Goal: Submit feedback/report problem

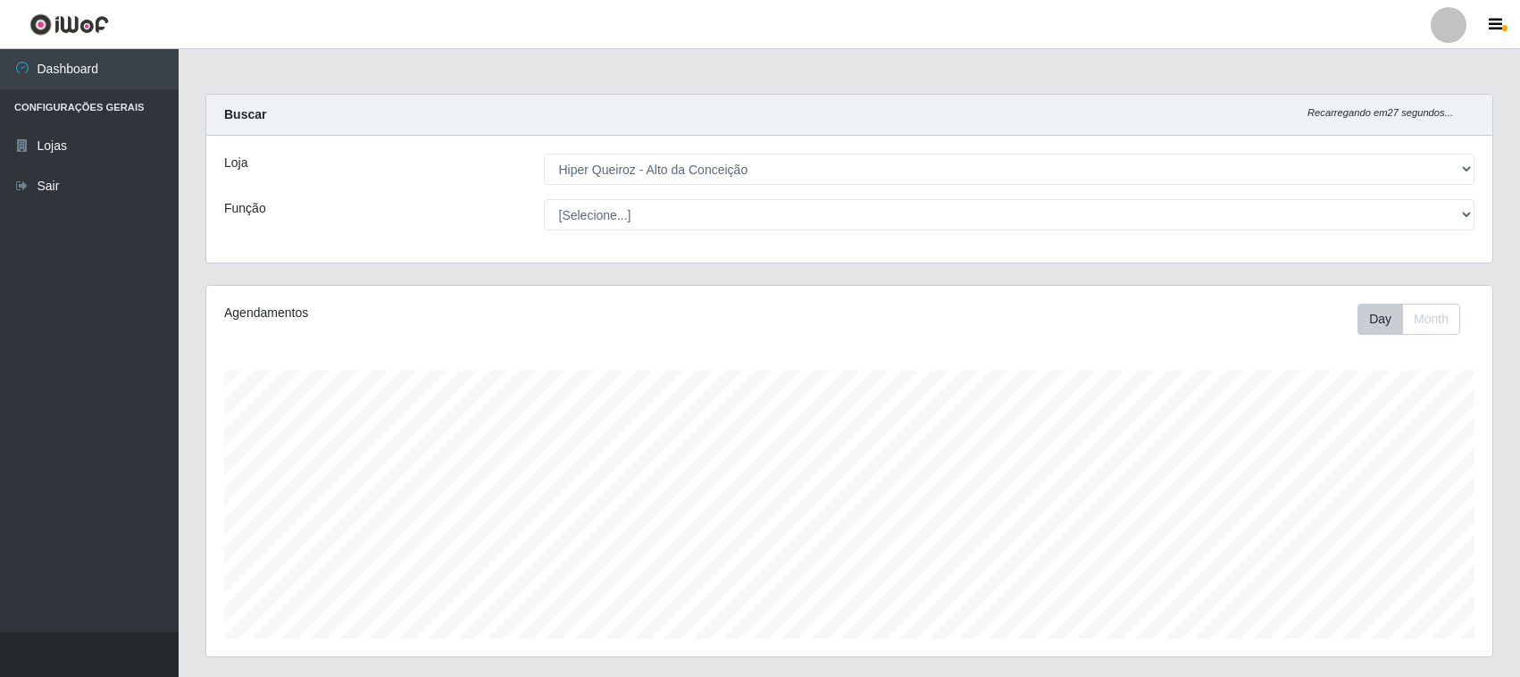
select select "515"
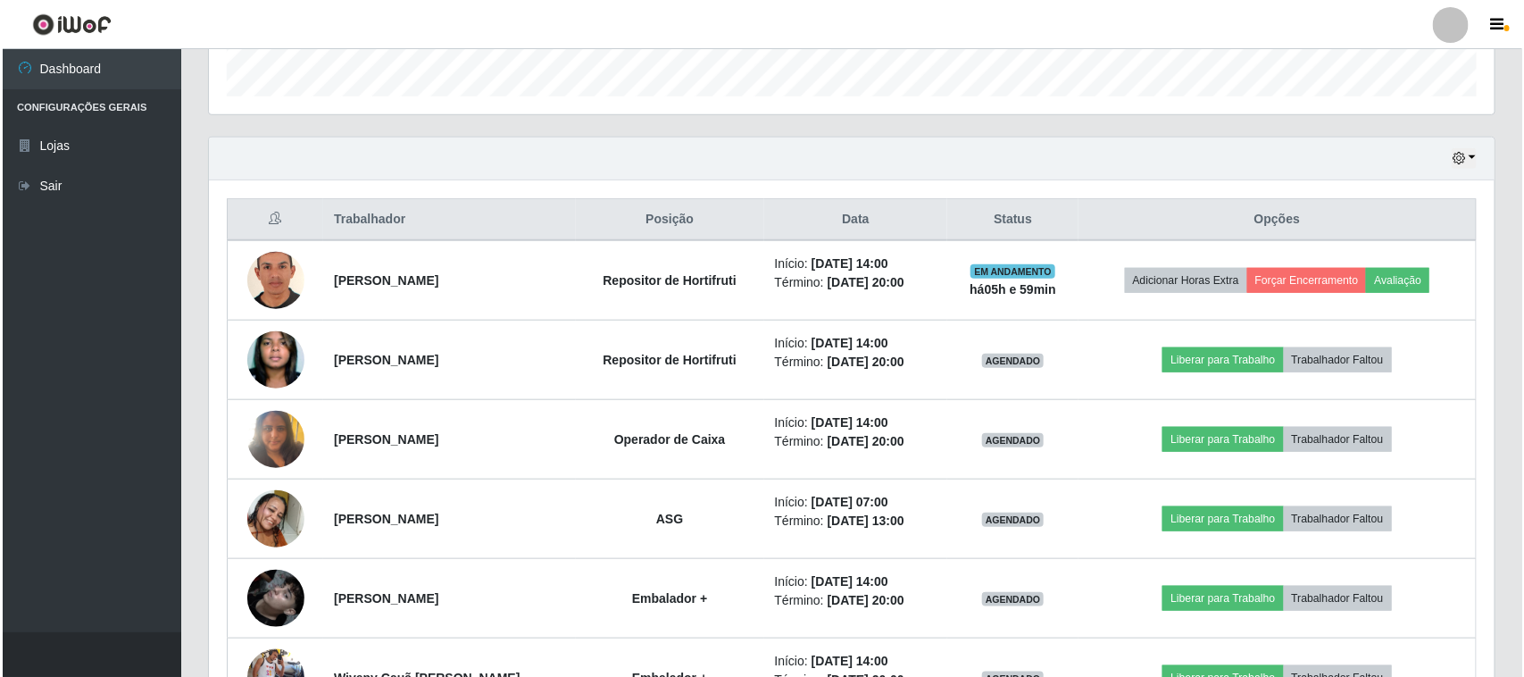
scroll to position [371, 1286]
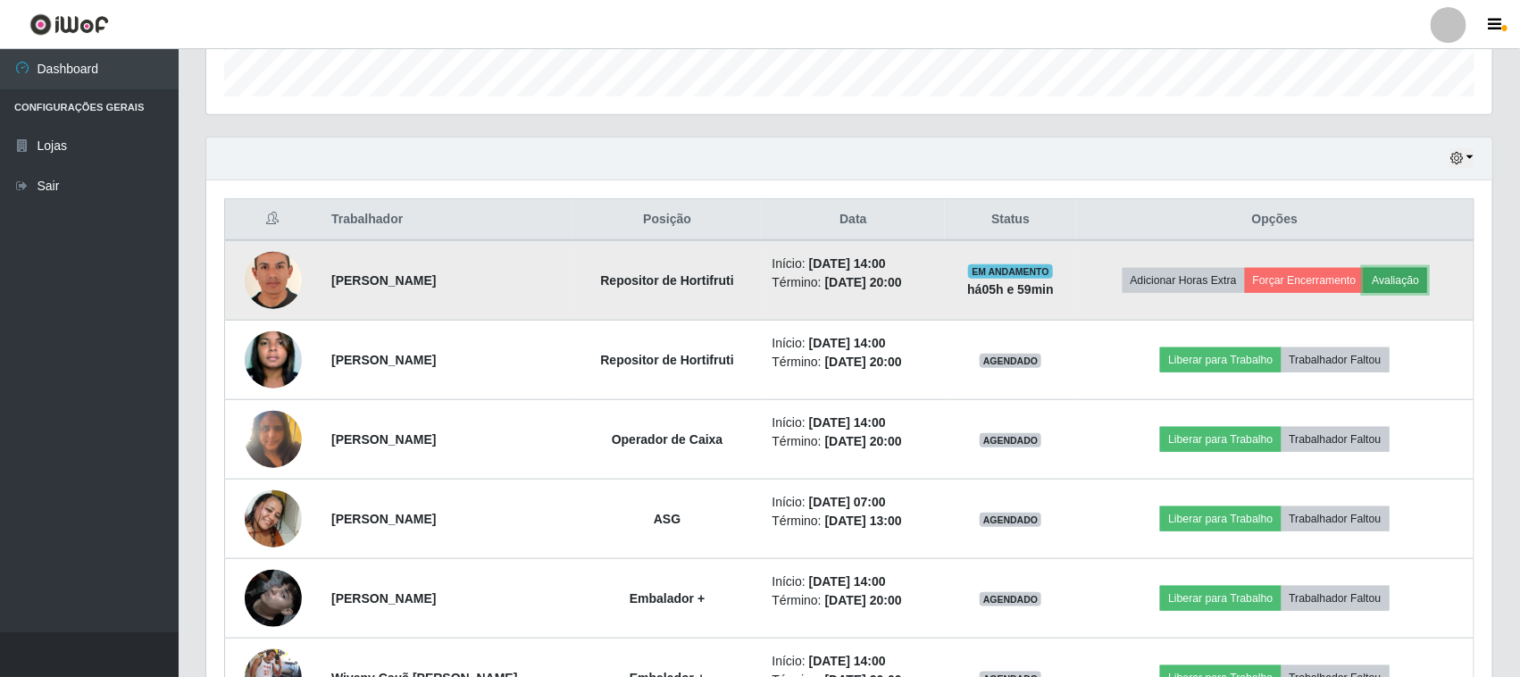
click at [1412, 281] on button "Avaliação" at bounding box center [1394, 280] width 63 height 25
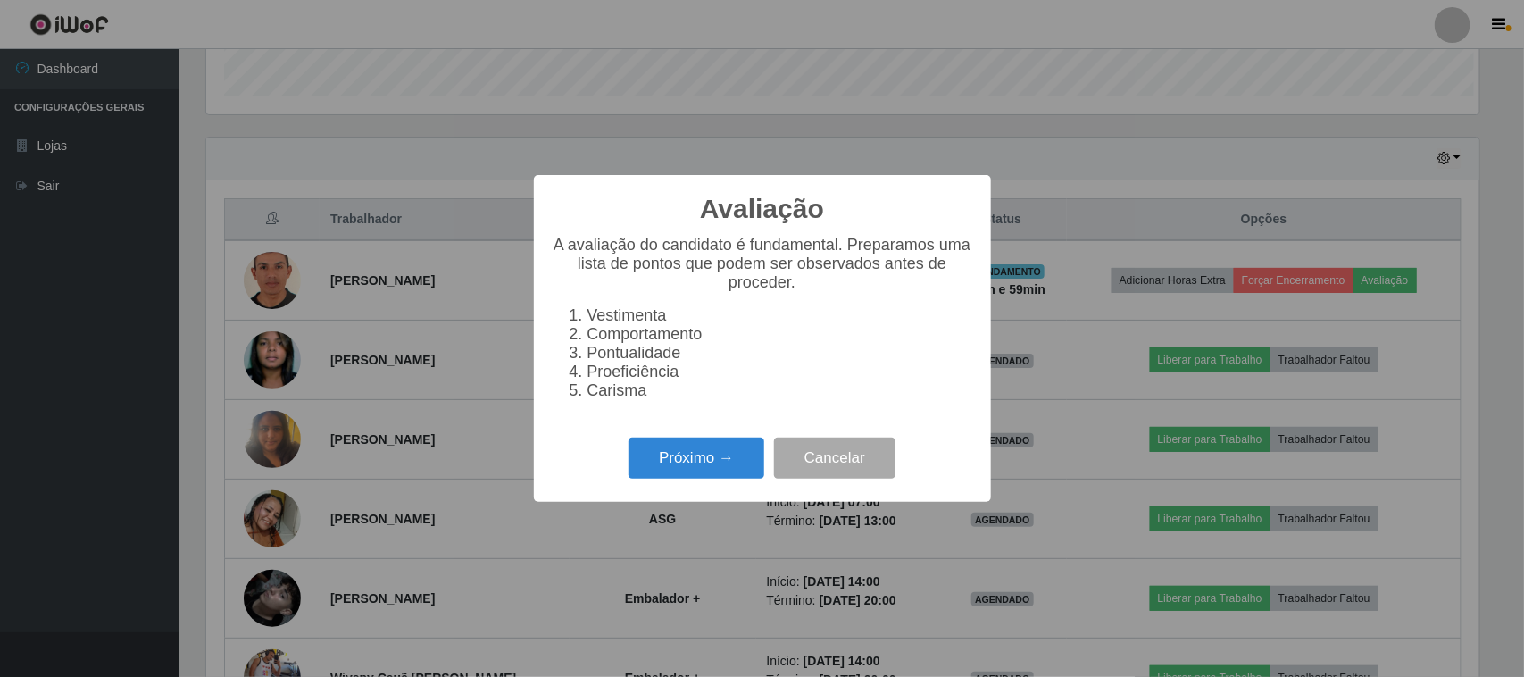
scroll to position [371, 1273]
click at [706, 469] on button "Próximo →" at bounding box center [697, 459] width 136 height 42
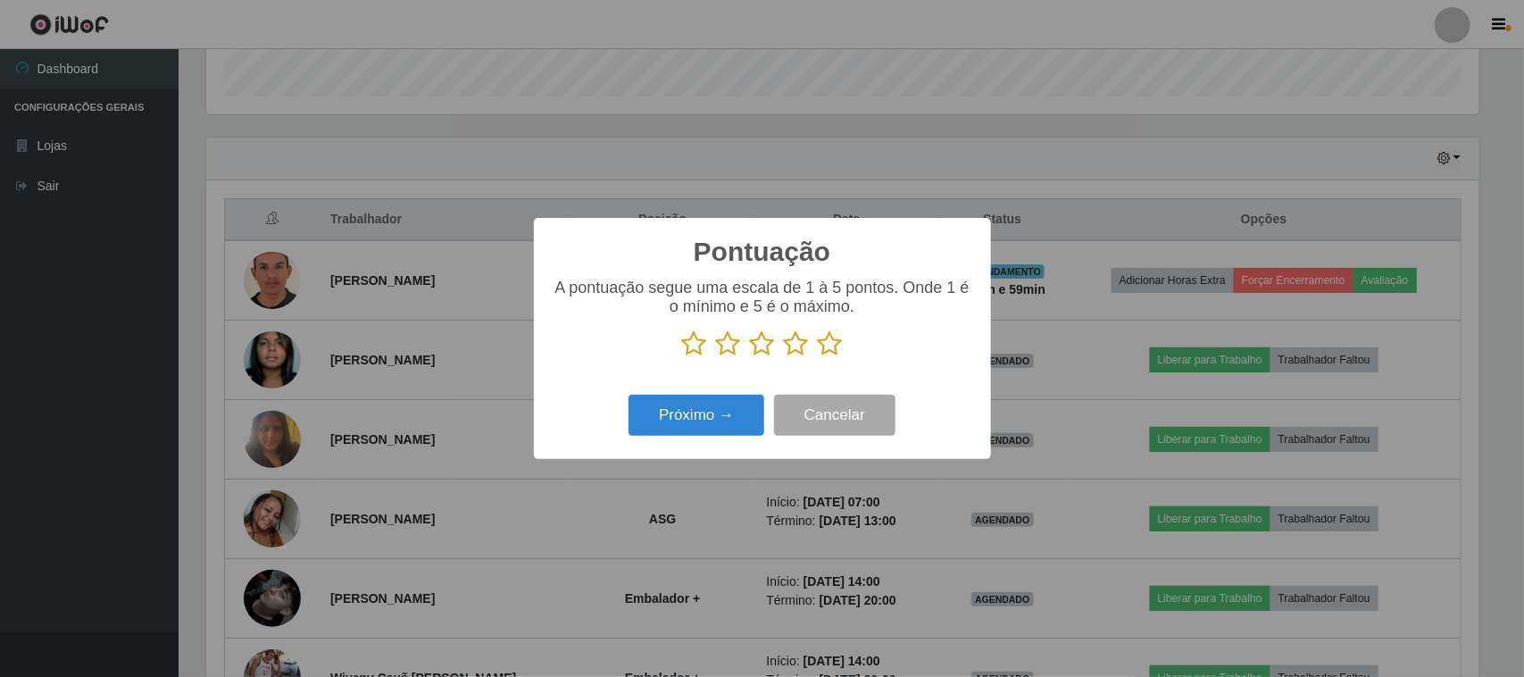
click at [831, 353] on icon at bounding box center [830, 343] width 25 height 27
click at [818, 357] on input "radio" at bounding box center [818, 357] width 0 height 0
click at [676, 422] on button "Próximo →" at bounding box center [697, 416] width 136 height 42
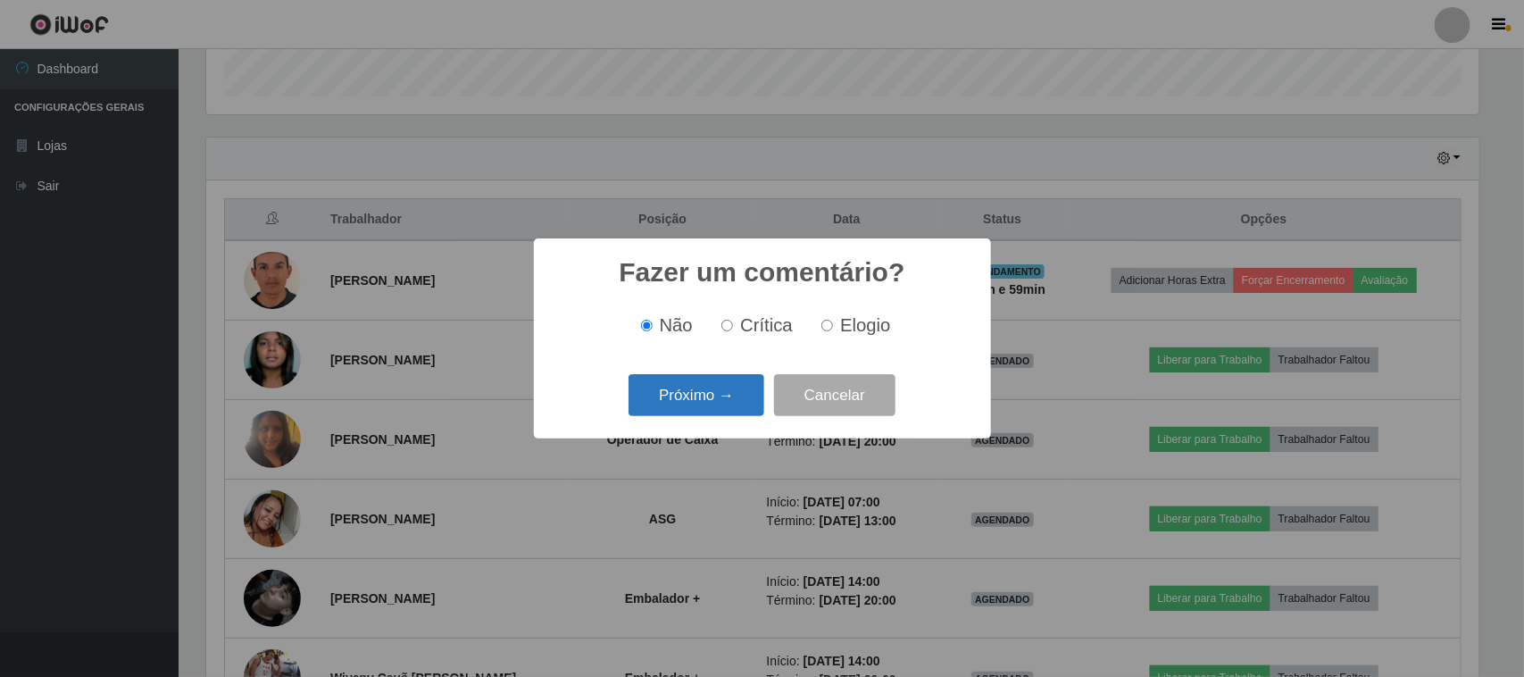
click at [702, 394] on button "Próximo →" at bounding box center [697, 395] width 136 height 42
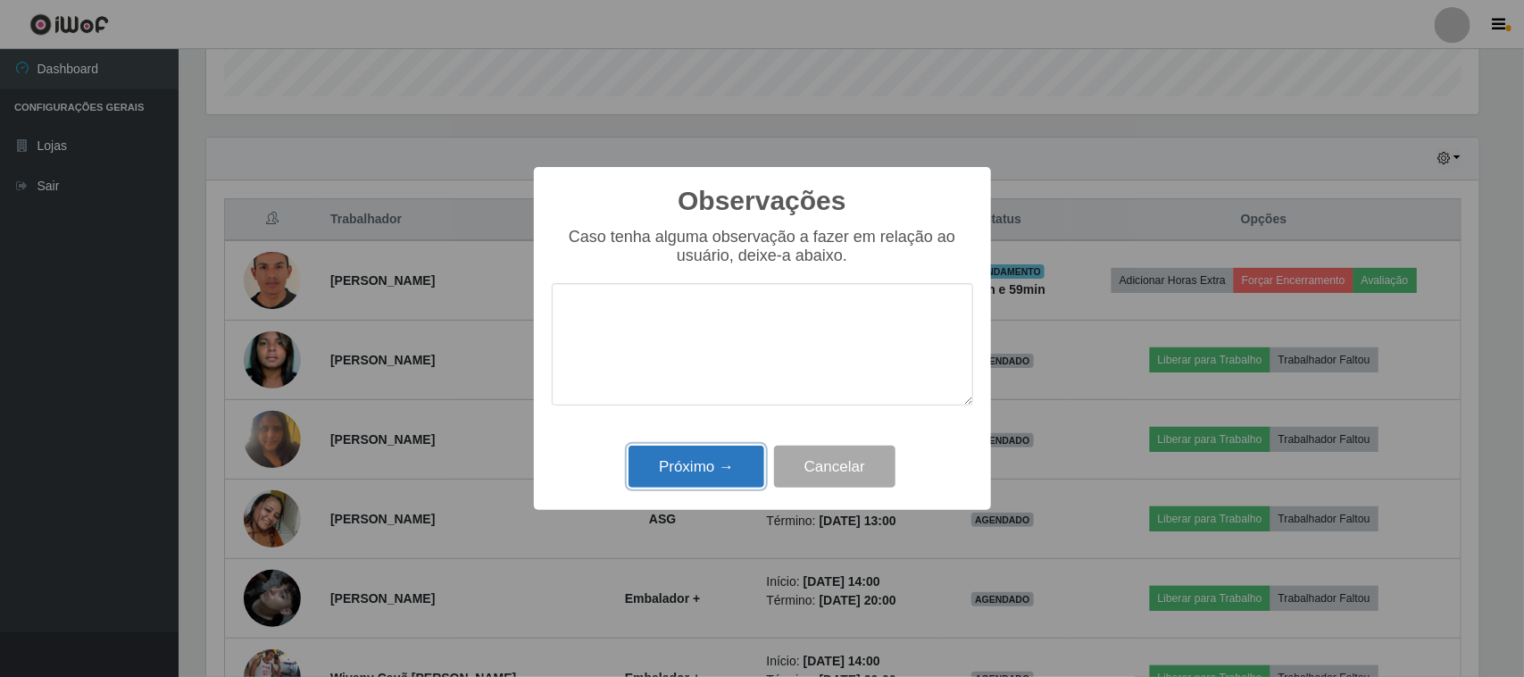
click at [729, 469] on button "Próximo →" at bounding box center [697, 467] width 136 height 42
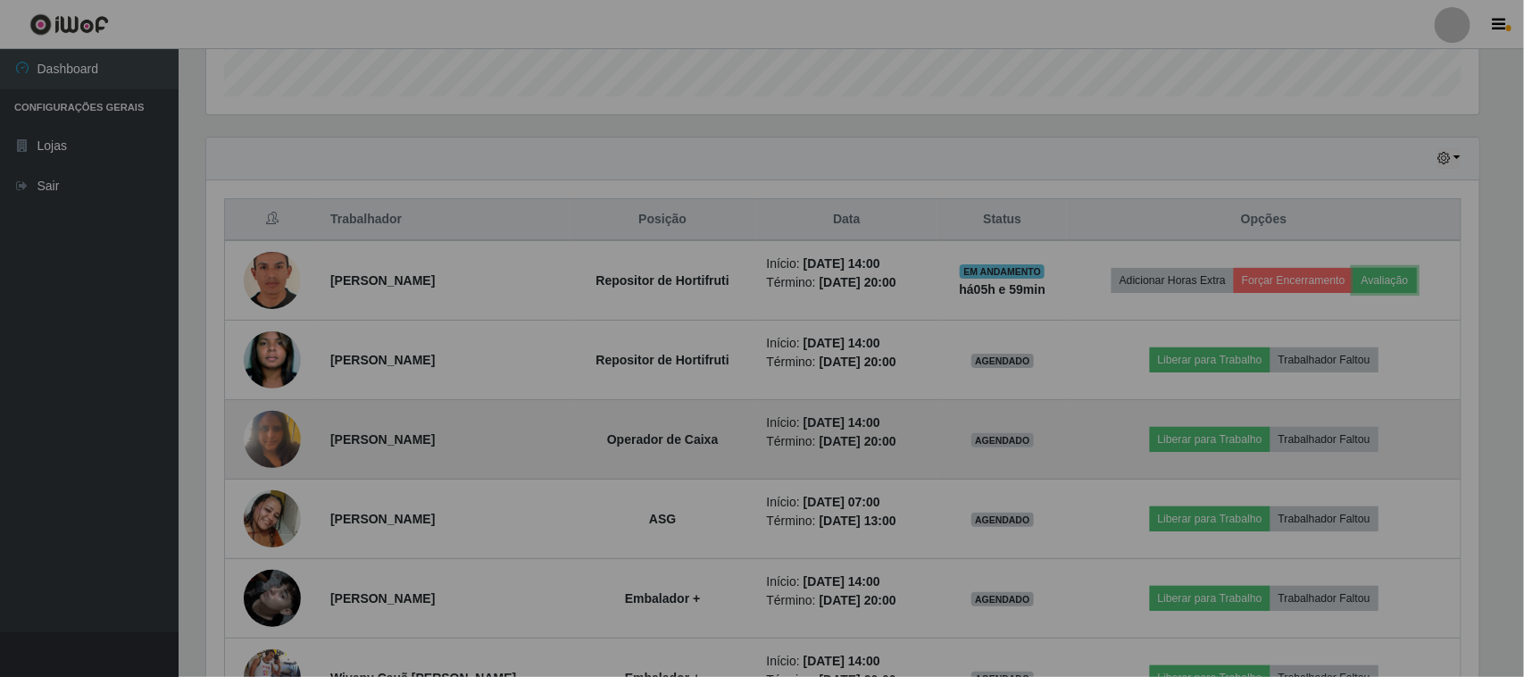
scroll to position [371, 1286]
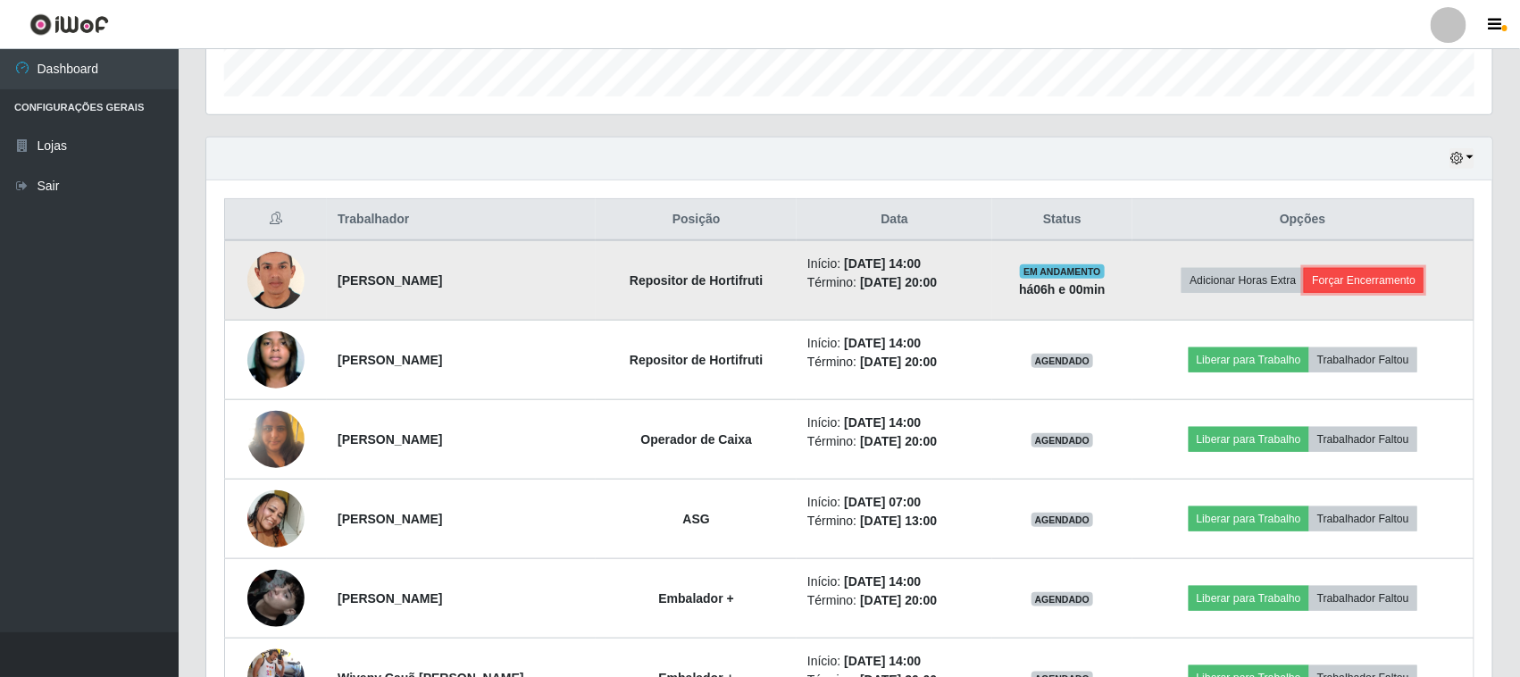
click at [1363, 278] on button "Forçar Encerramento" at bounding box center [1364, 280] width 120 height 25
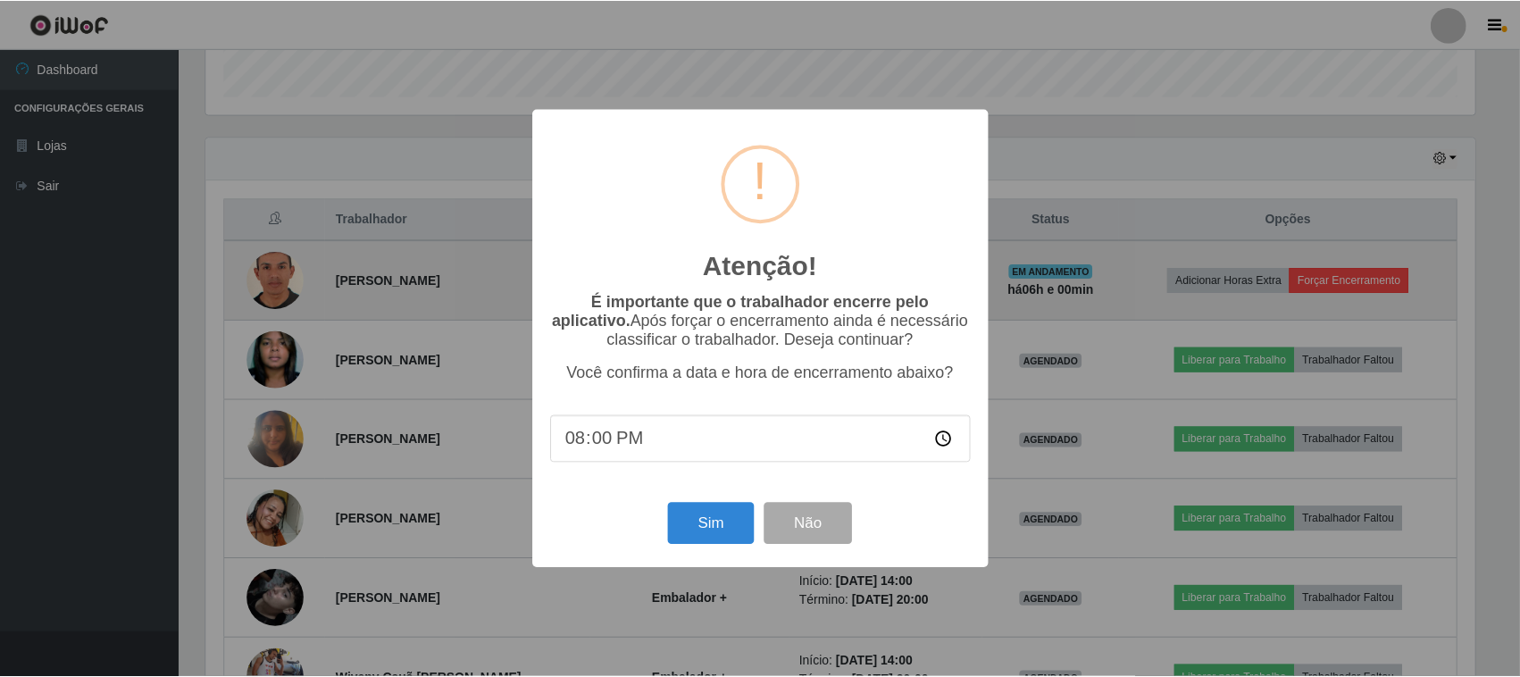
scroll to position [371, 1273]
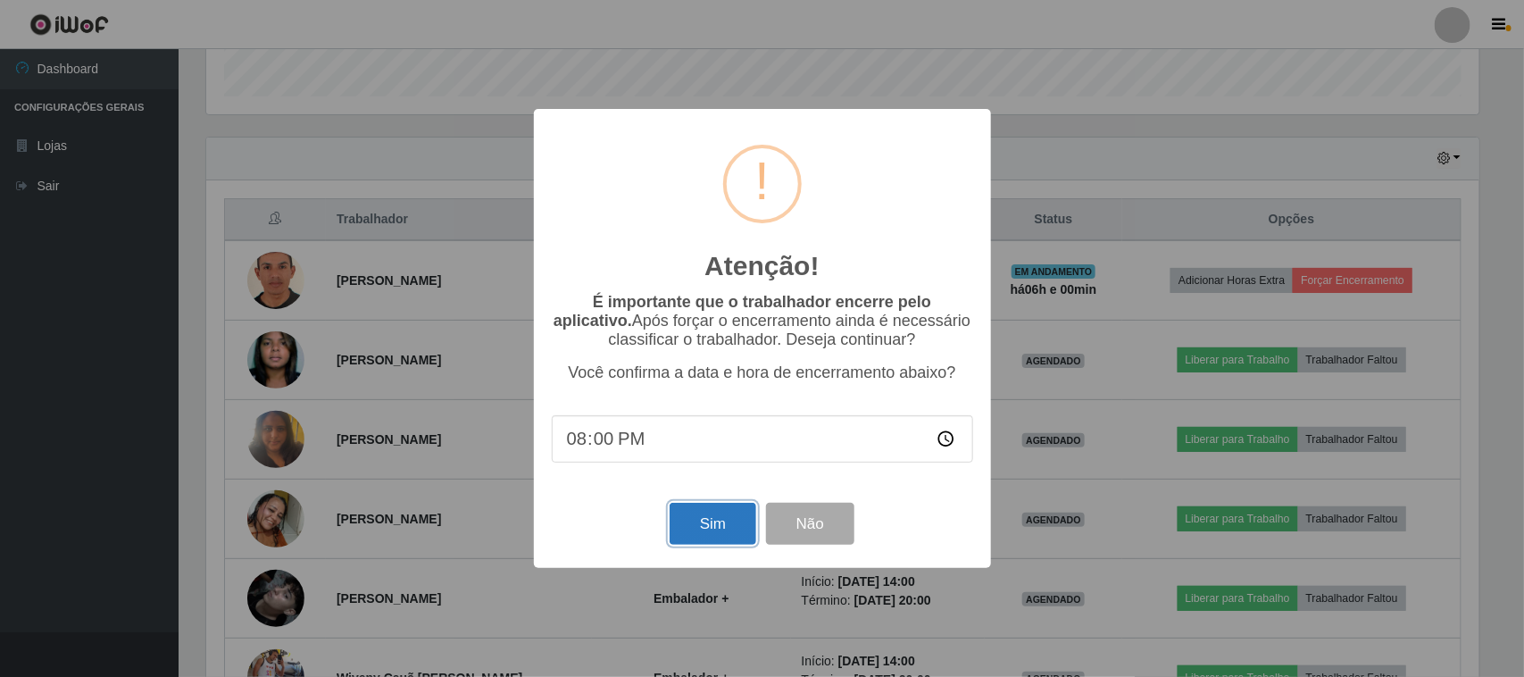
click at [724, 533] on button "Sim" at bounding box center [713, 524] width 87 height 42
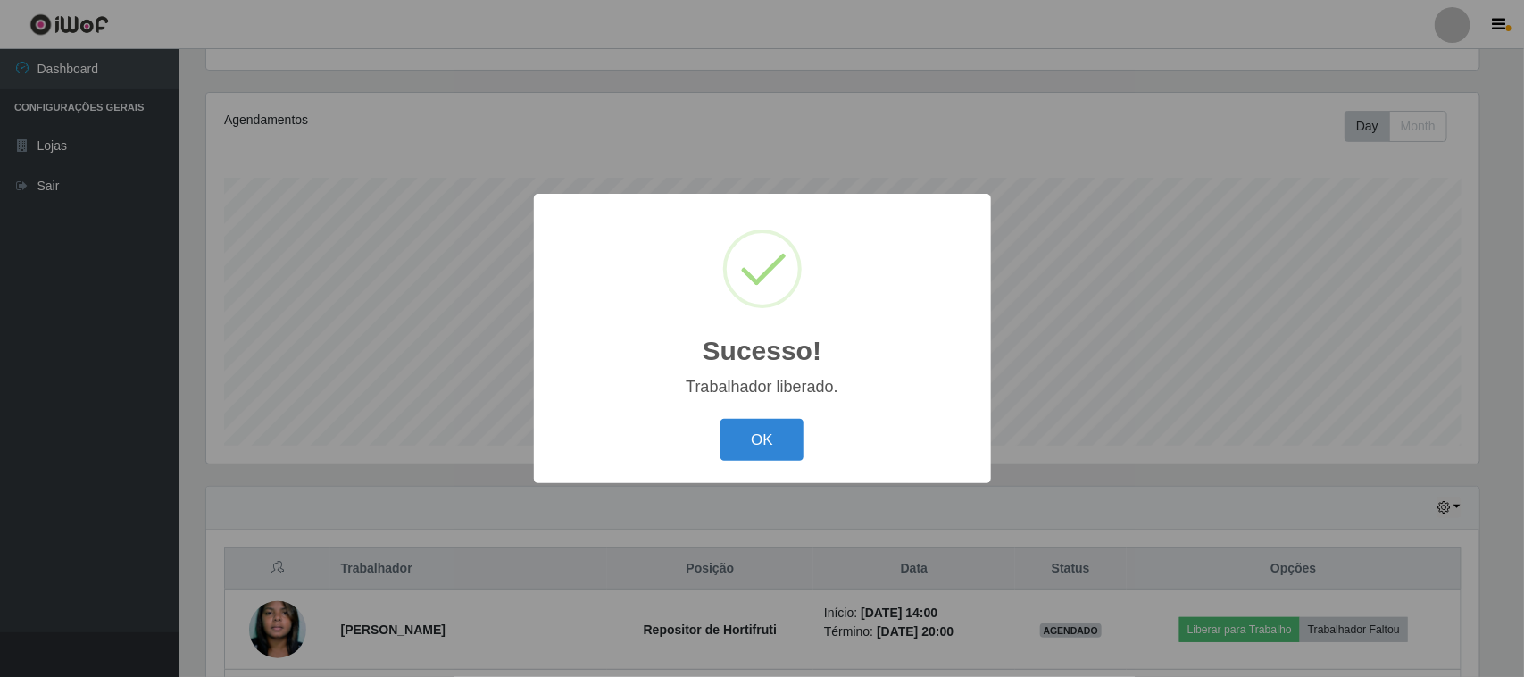
click at [721, 419] on button "OK" at bounding box center [762, 440] width 83 height 42
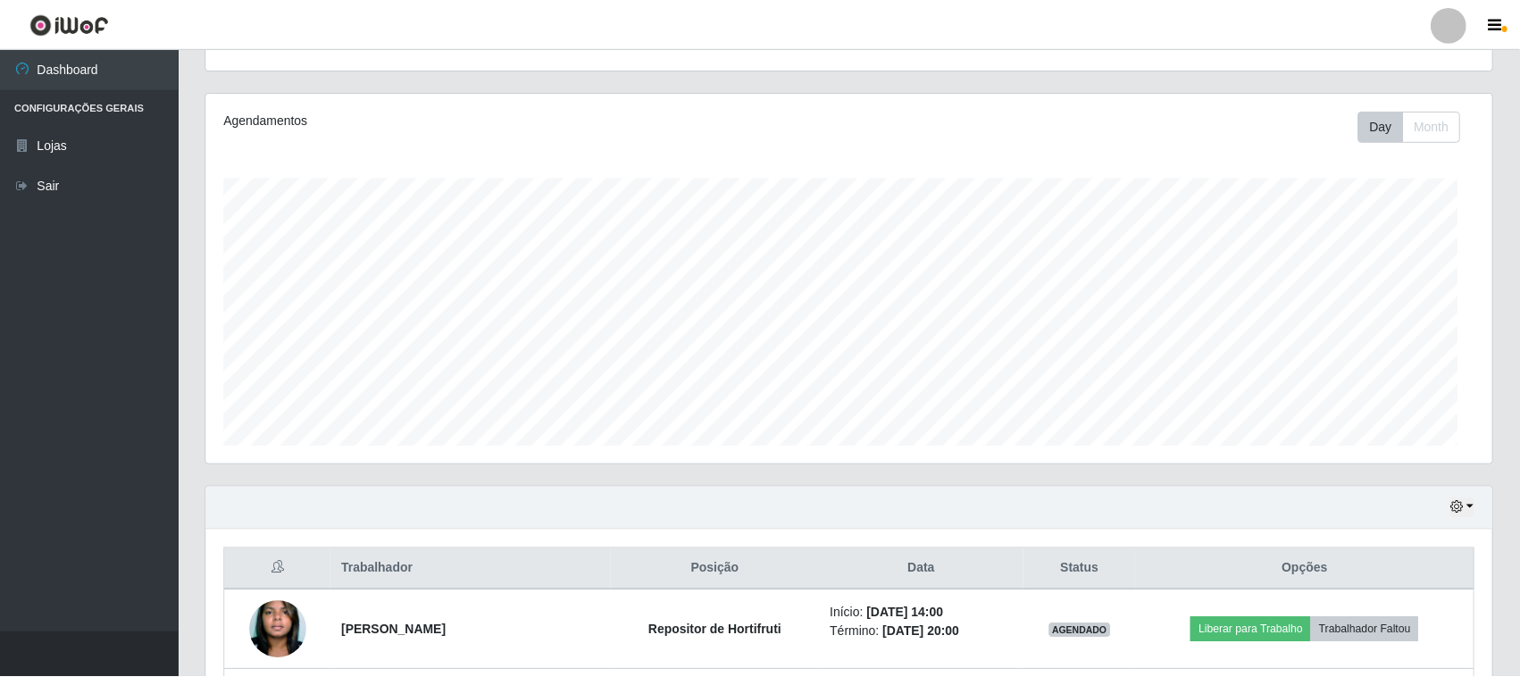
scroll to position [371, 1286]
